Goal: Task Accomplishment & Management: Manage account settings

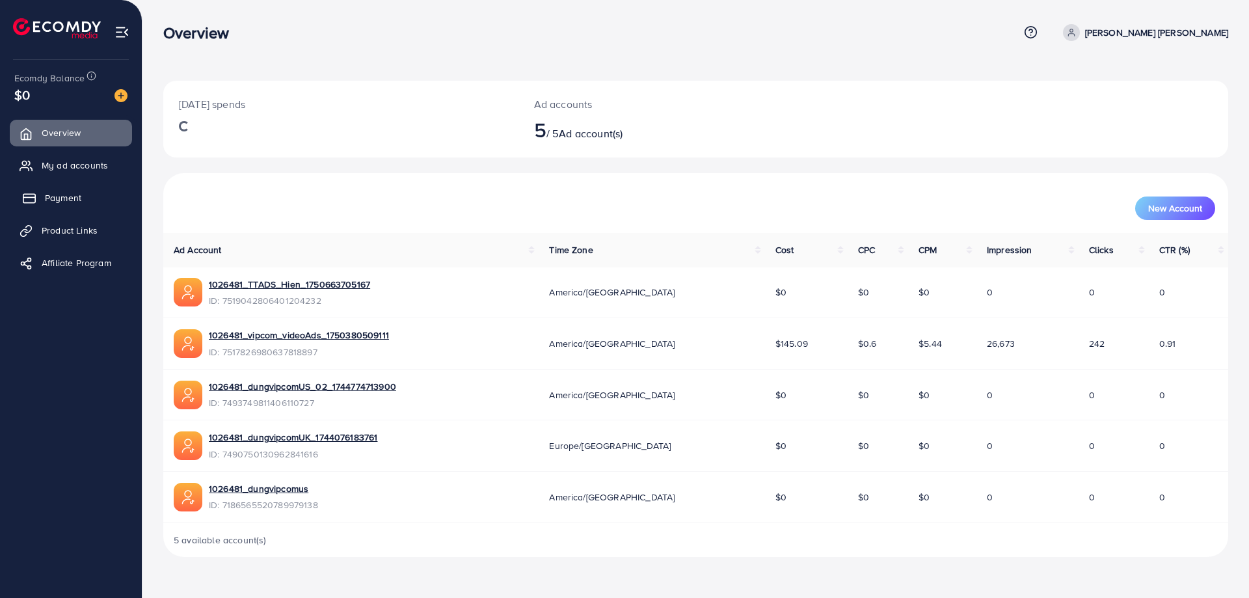
click at [74, 198] on span "Payment" at bounding box center [63, 197] width 36 height 13
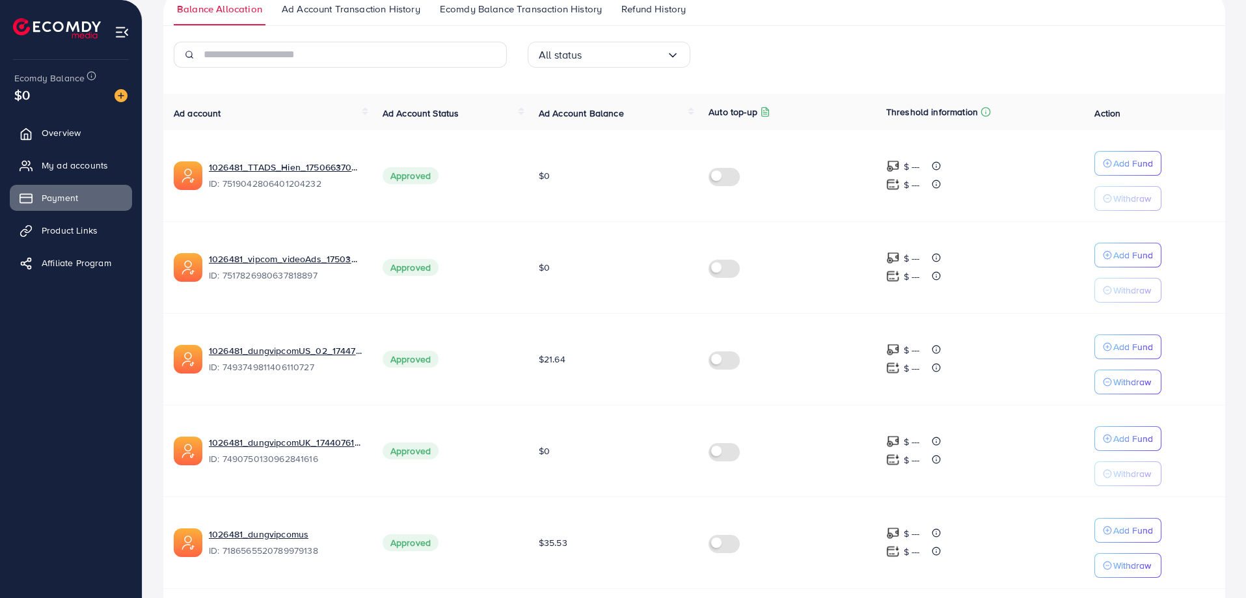
scroll to position [129, 0]
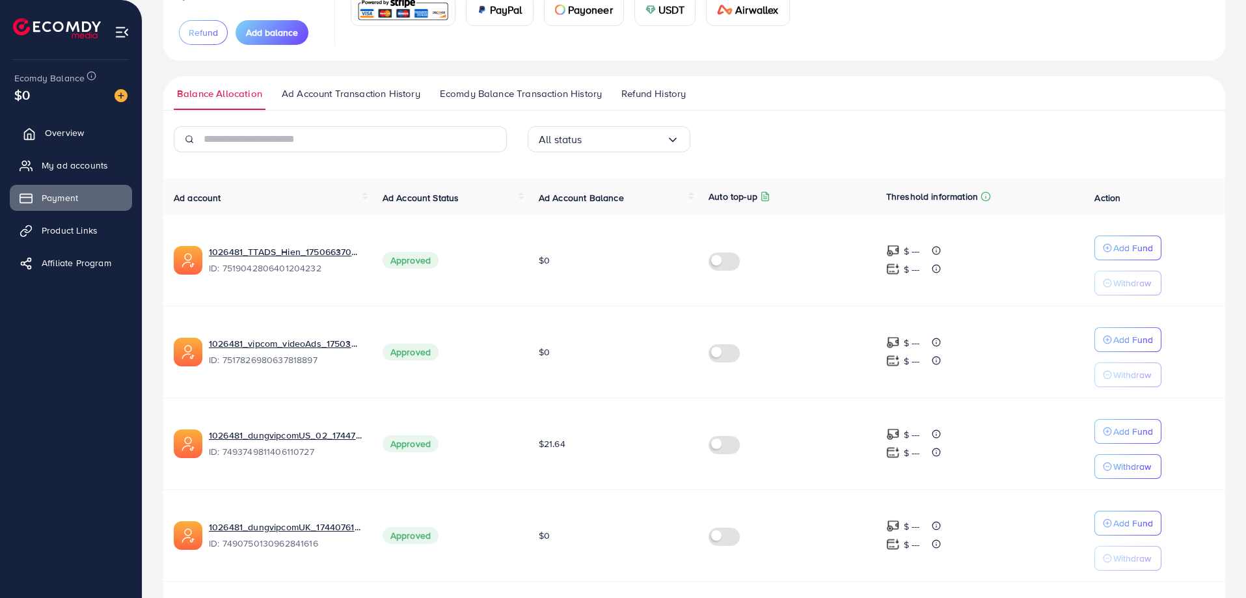
click at [76, 137] on span "Overview" at bounding box center [64, 132] width 39 height 13
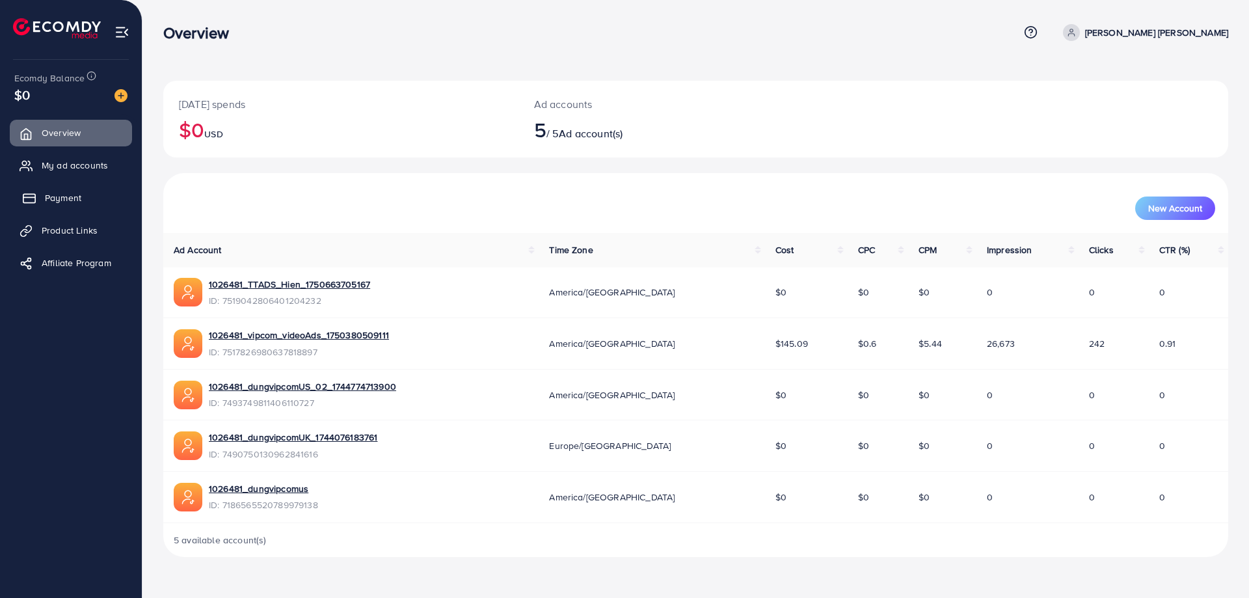
click at [64, 198] on span "Payment" at bounding box center [63, 197] width 36 height 13
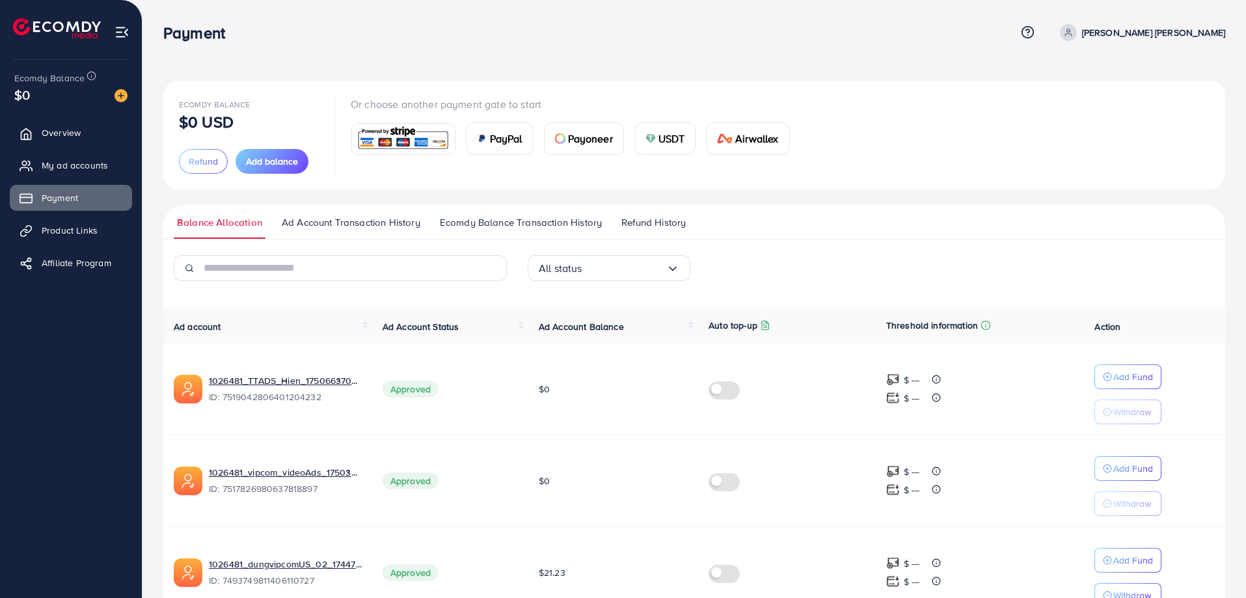
click at [835, 53] on nav "Payment Help Center Contact Support Term and policy About Us [PERSON_NAME] [PER…" at bounding box center [694, 32] width 1062 height 46
click at [911, 109] on div "Ecomdy Balance $0 USD Refund Add balance Or choose another payment gate to star…" at bounding box center [694, 134] width 1031 height 77
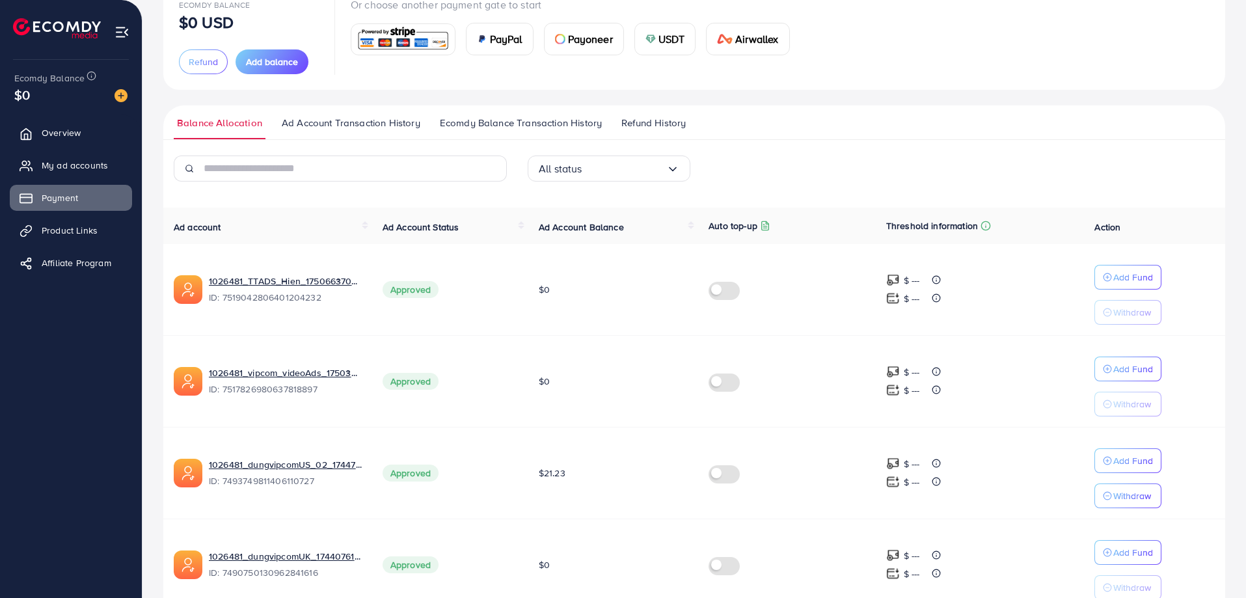
scroll to position [259, 0]
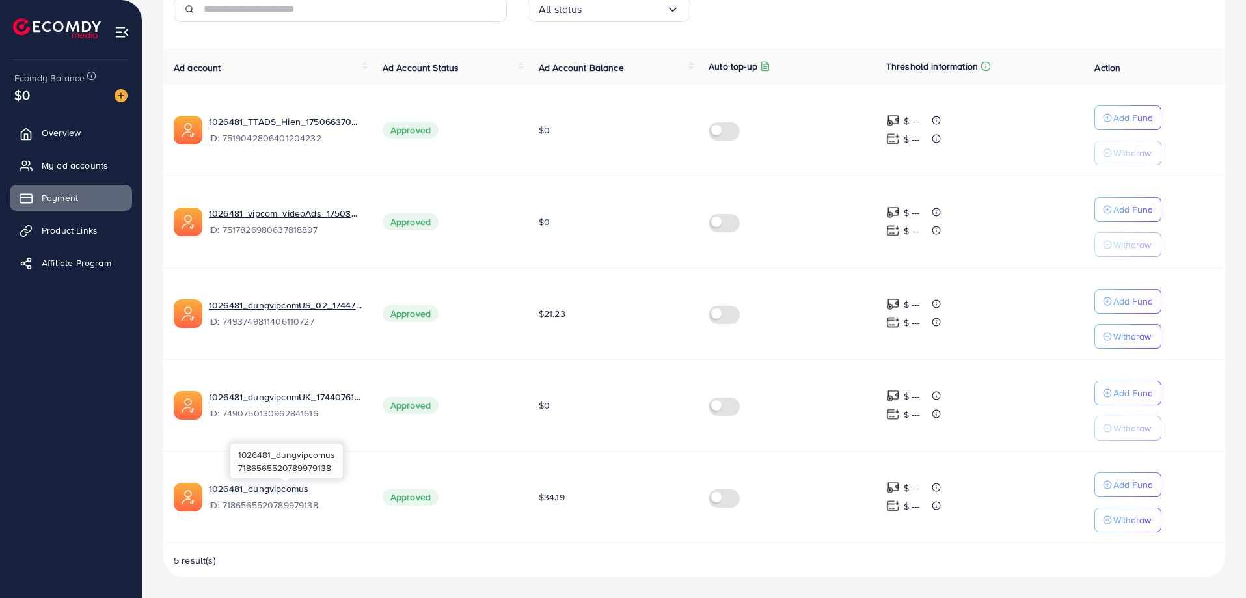
click at [277, 504] on span "ID: 7186565520789979138" at bounding box center [285, 504] width 153 height 13
copy span "7186565520789979138"
click at [269, 502] on span "ID: 7186565520789979138" at bounding box center [285, 504] width 153 height 13
